Goal: Transaction & Acquisition: Purchase product/service

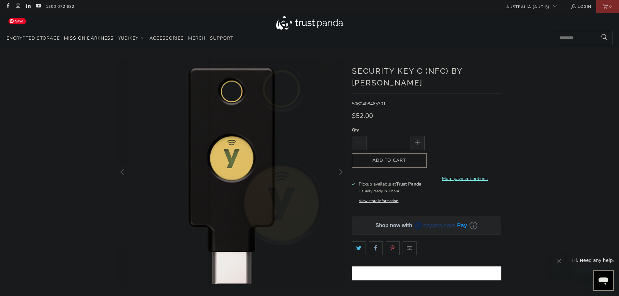
click at [99, 37] on span "Mission Darkness" at bounding box center [89, 38] width 50 height 6
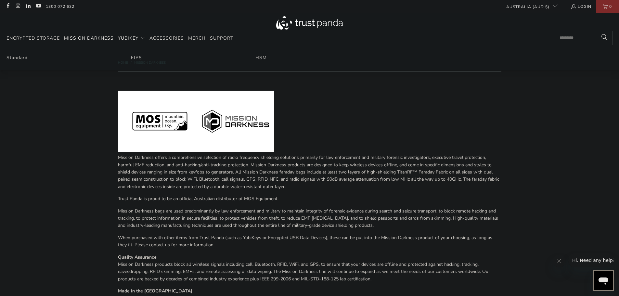
click at [130, 37] on span "YubiKey" at bounding box center [128, 38] width 20 height 6
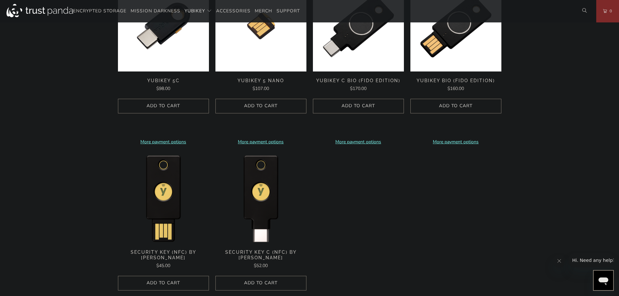
scroll to position [618, 0]
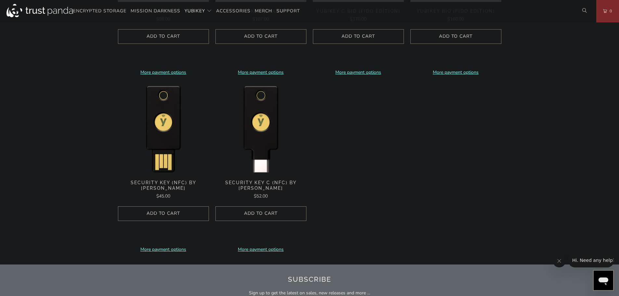
click at [228, 182] on span "Security Key C (NFC) by [PERSON_NAME]" at bounding box center [261, 185] width 91 height 11
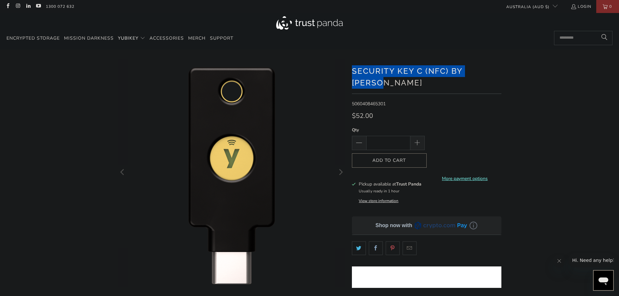
drag, startPoint x: 361, startPoint y: 67, endPoint x: 506, endPoint y: 72, distance: 144.8
click at [506, 72] on div "*" at bounding box center [309, 223] width 619 height 328
